Goal: Book appointment/travel/reservation

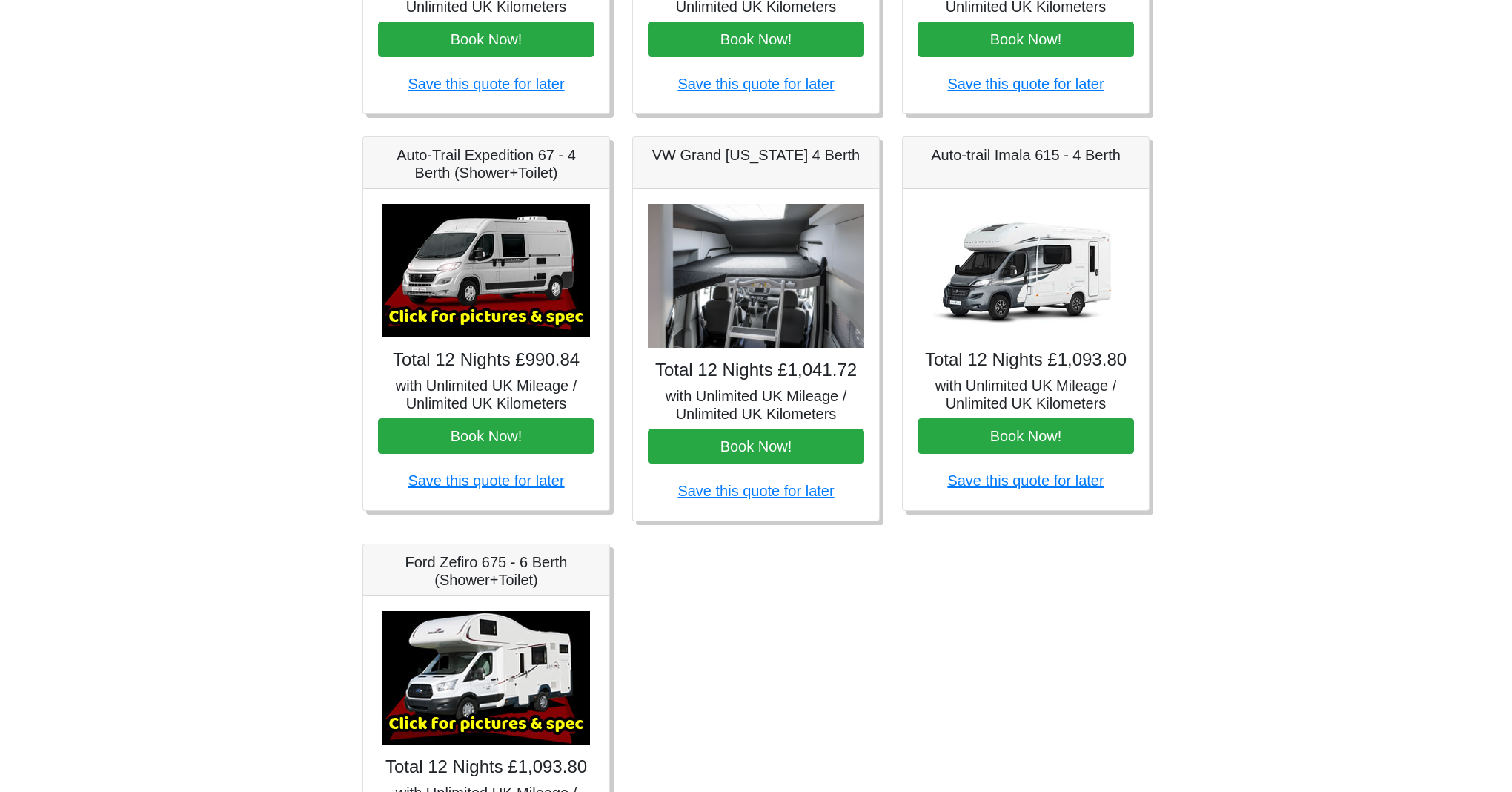
scroll to position [688, 0]
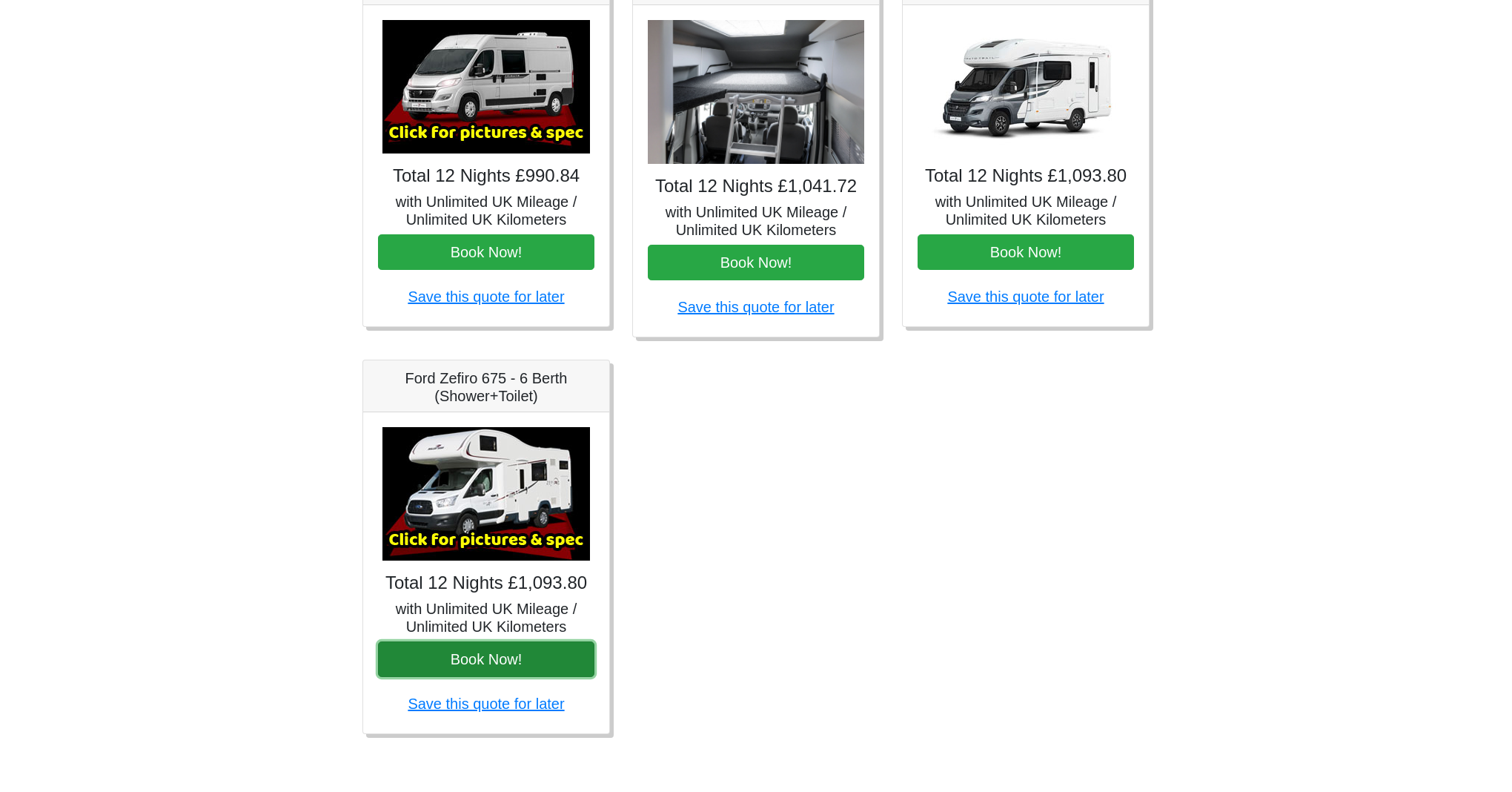
click at [523, 658] on button "Book Now!" at bounding box center [486, 658] width 217 height 36
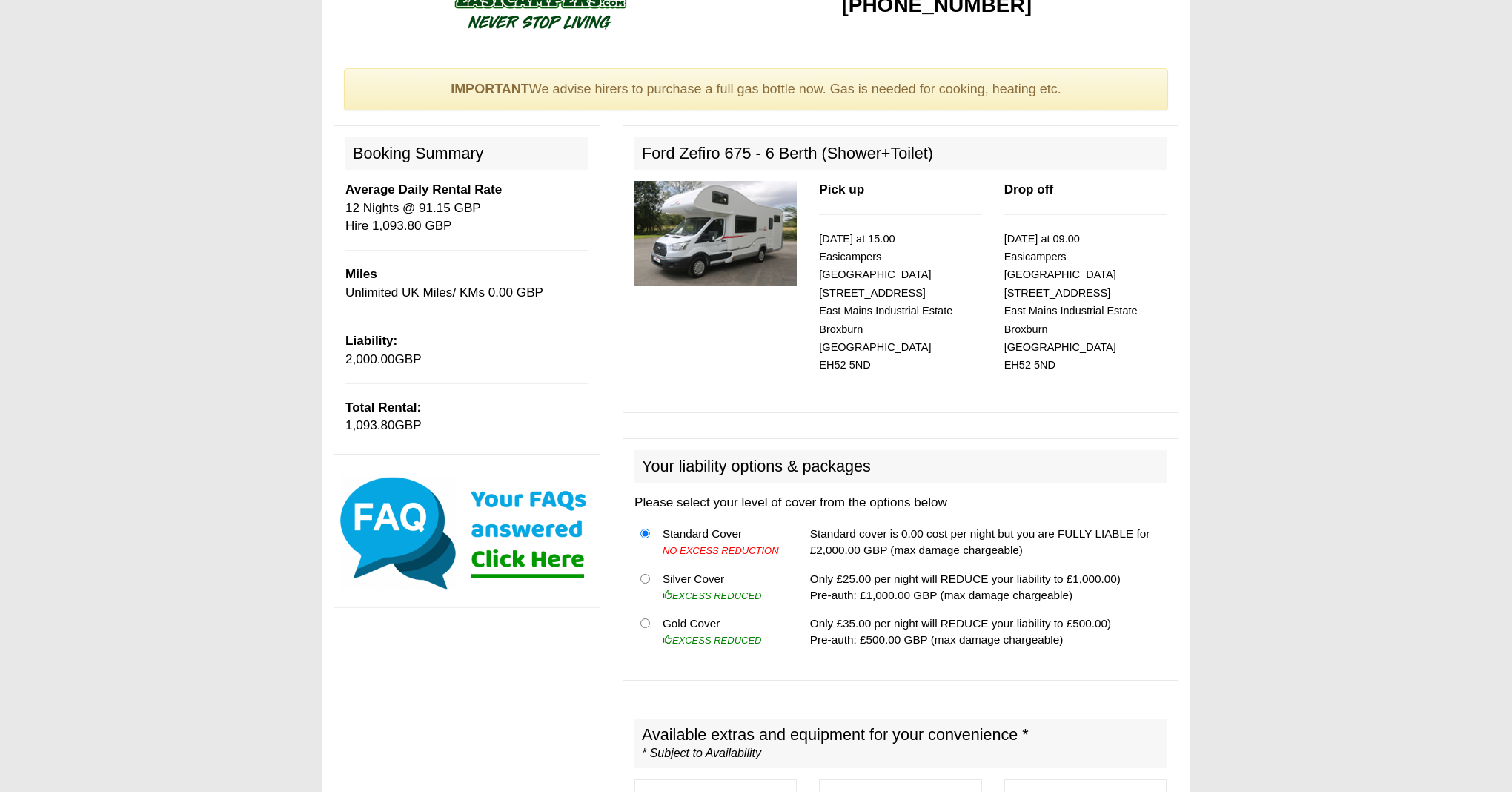
scroll to position [56, 0]
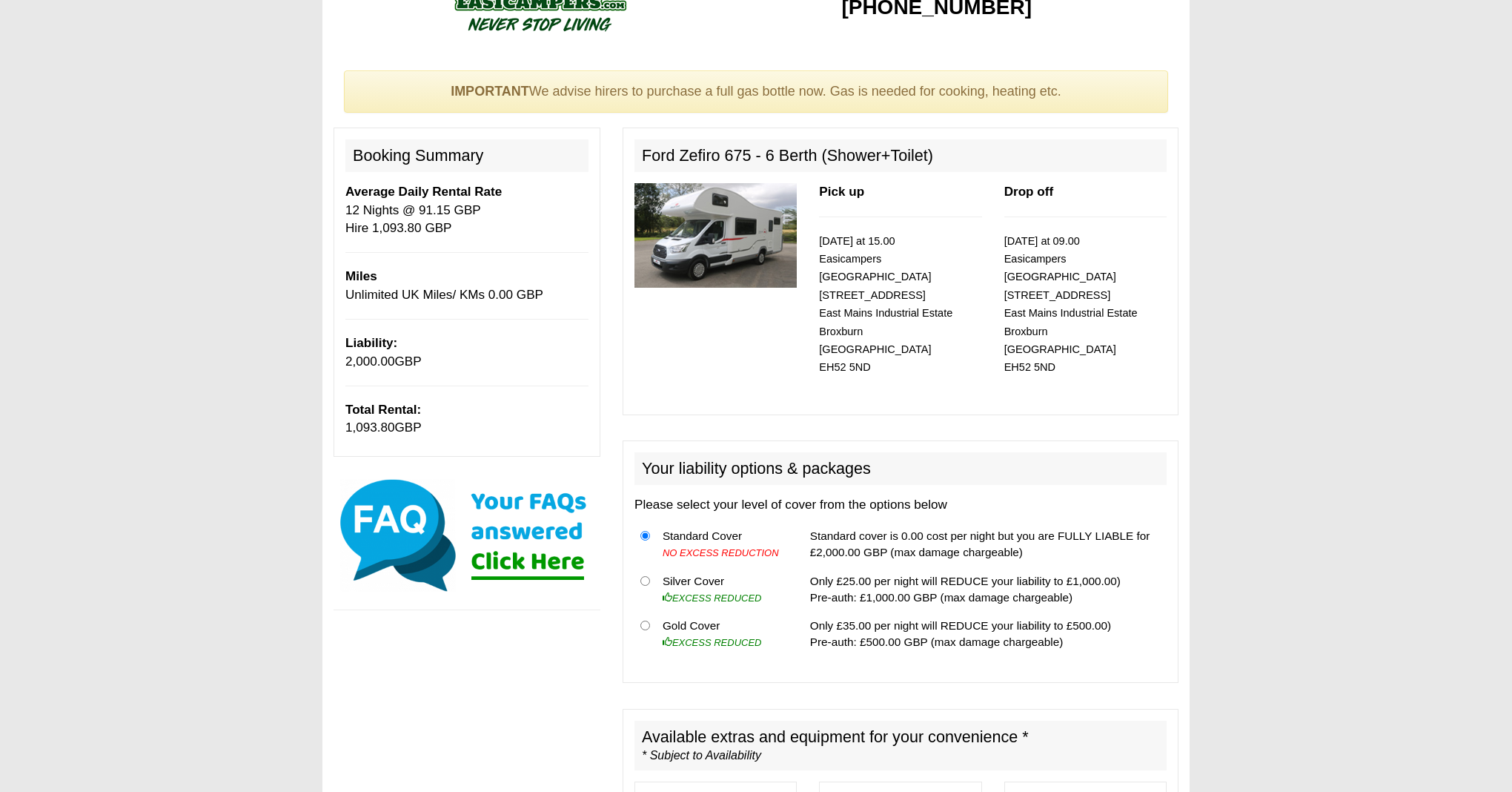
click at [650, 612] on th at bounding box center [646, 634] width 22 height 44
click at [647, 620] on input "radio" at bounding box center [645, 625] width 9 height 9
radio input "true"
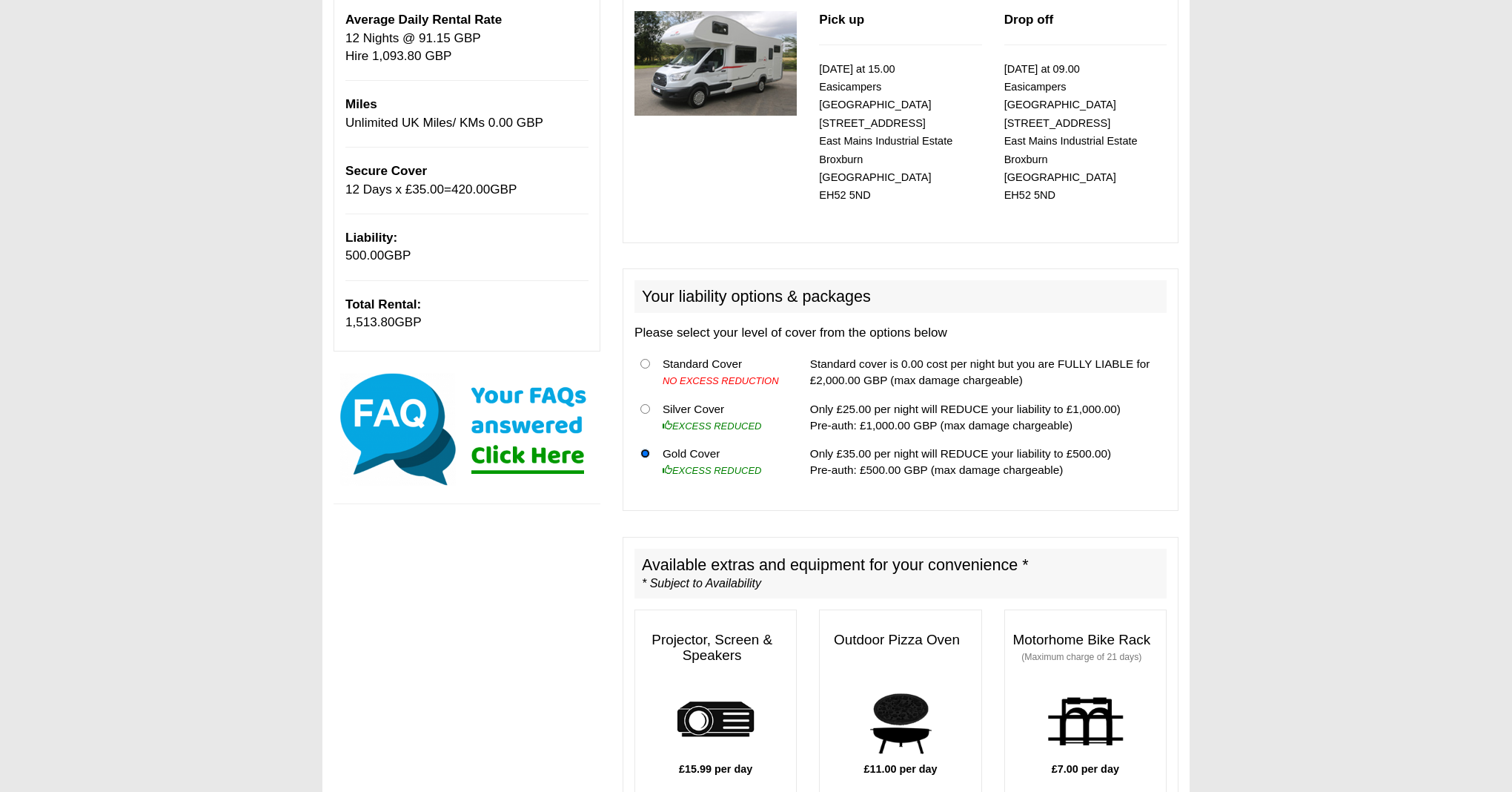
scroll to position [230, 0]
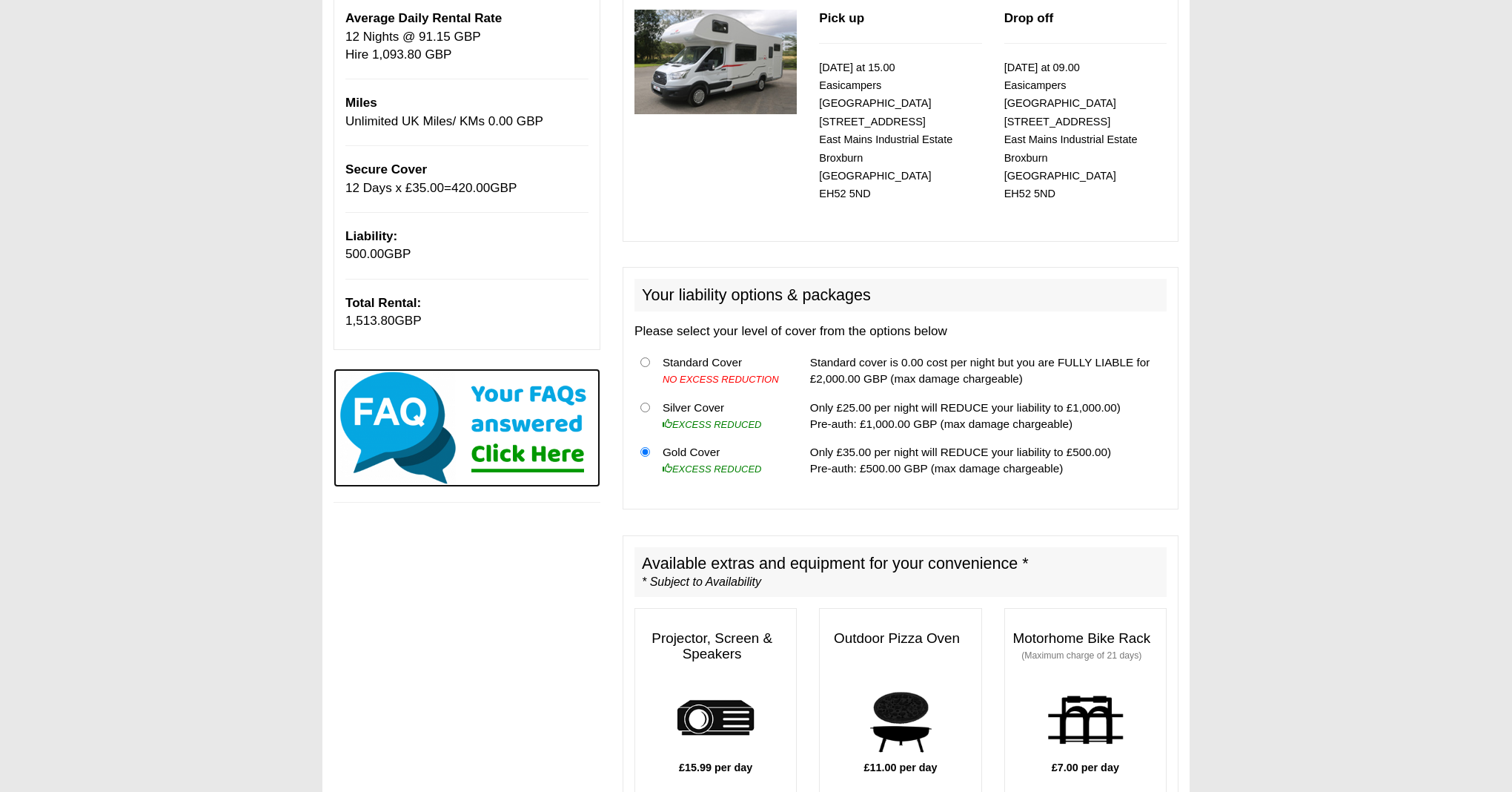
click at [564, 461] on img at bounding box center [467, 428] width 267 height 119
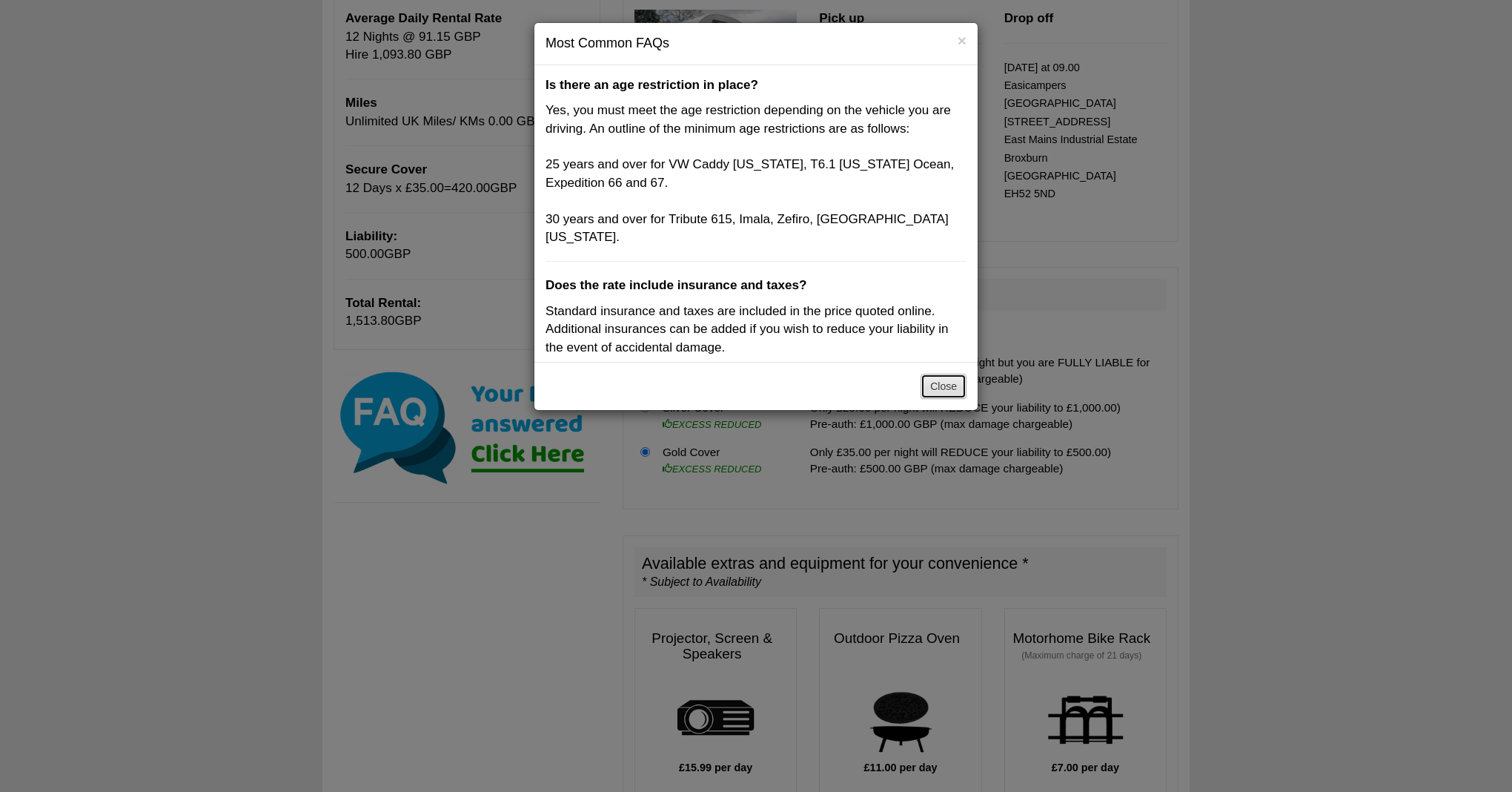
click at [950, 392] on button "Close" at bounding box center [944, 387] width 46 height 25
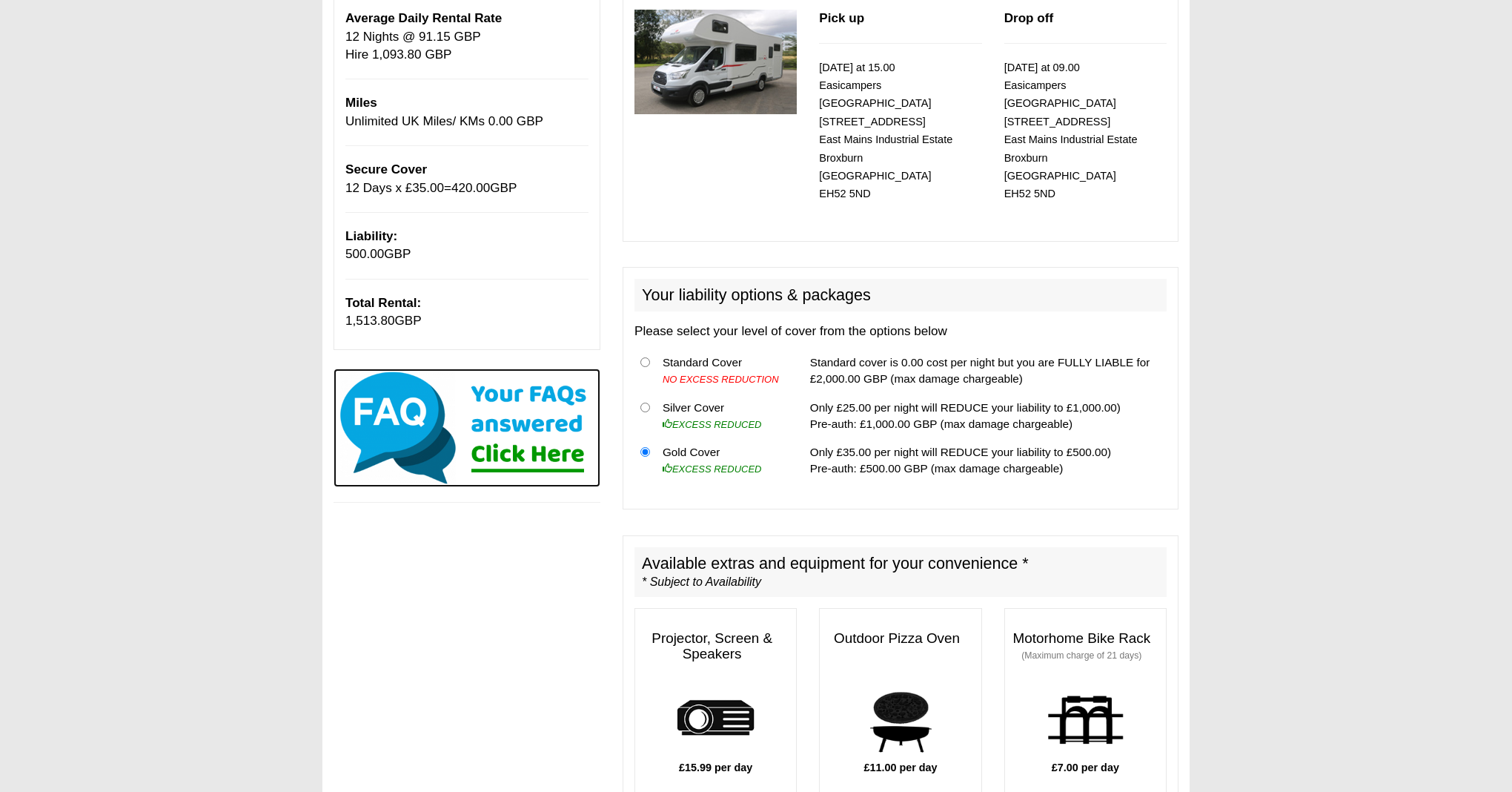
scroll to position [0, 0]
